Goal: Check status: Check status

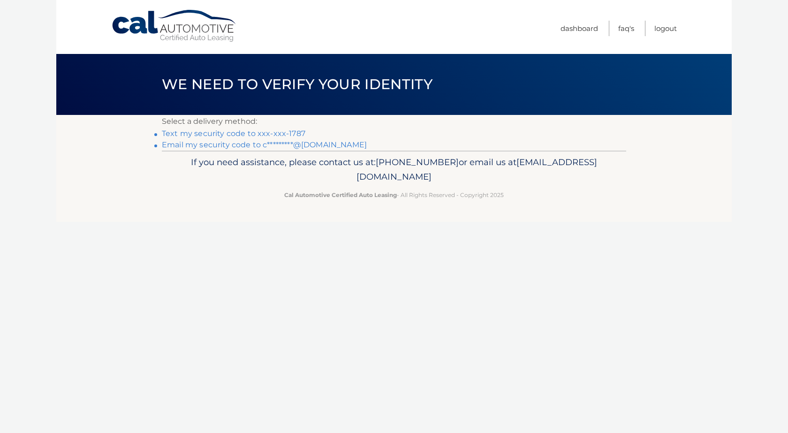
click at [235, 131] on link "Text my security code to xxx-xxx-1787" at bounding box center [234, 133] width 144 height 9
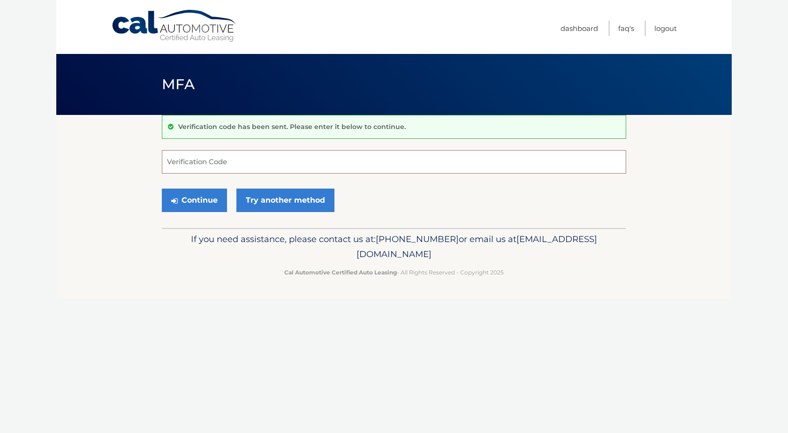
click at [226, 168] on input "Verification Code" at bounding box center [394, 161] width 464 height 23
type input "240688"
click at [216, 205] on button "Continue" at bounding box center [194, 200] width 65 height 23
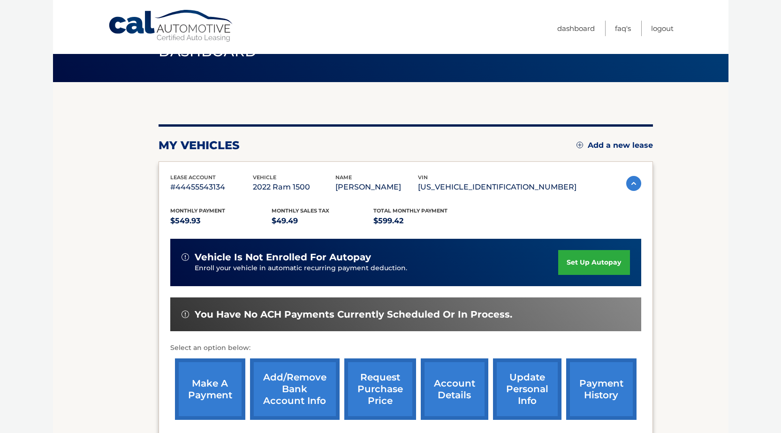
scroll to position [136, 0]
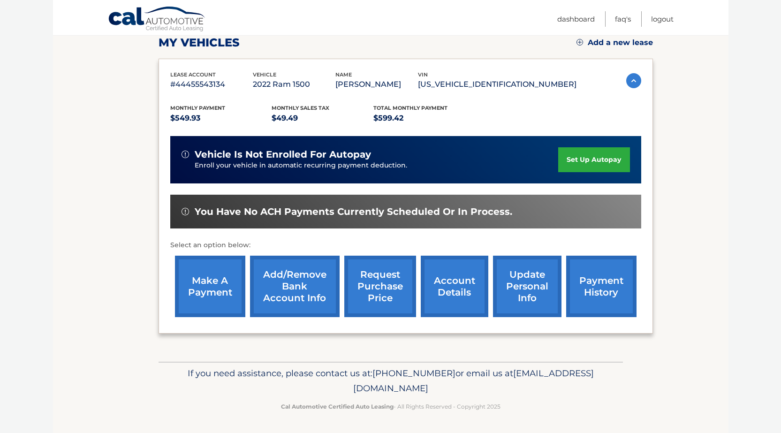
click at [445, 294] on link "account details" at bounding box center [455, 286] width 68 height 61
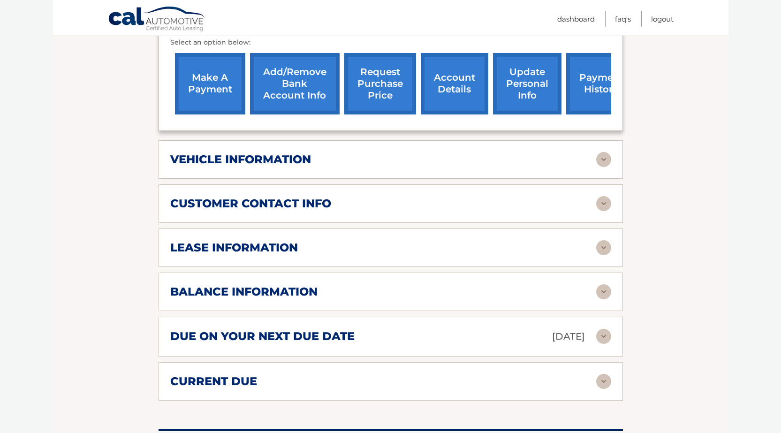
scroll to position [328, 0]
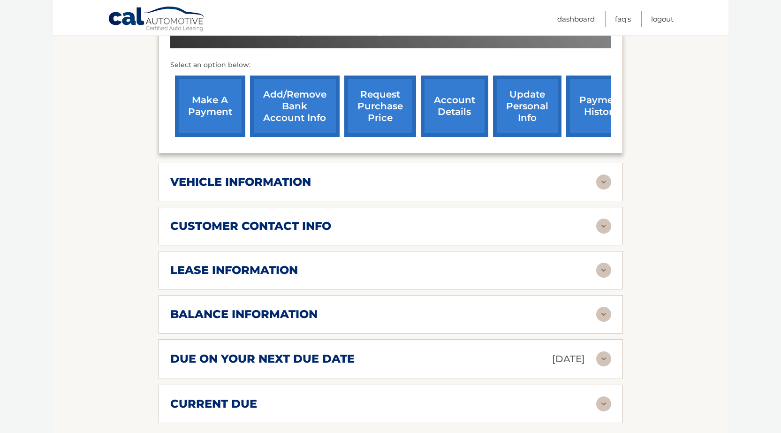
click at [314, 196] on div "vehicle information vehicle Year [DATE] vehicle make Ram vehicle model 1500 veh…" at bounding box center [391, 182] width 464 height 38
click at [322, 185] on div "vehicle information" at bounding box center [383, 182] width 426 height 14
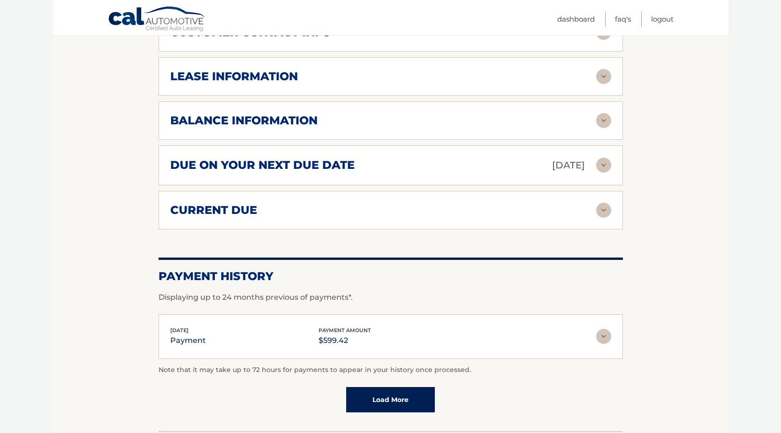
scroll to position [798, 0]
